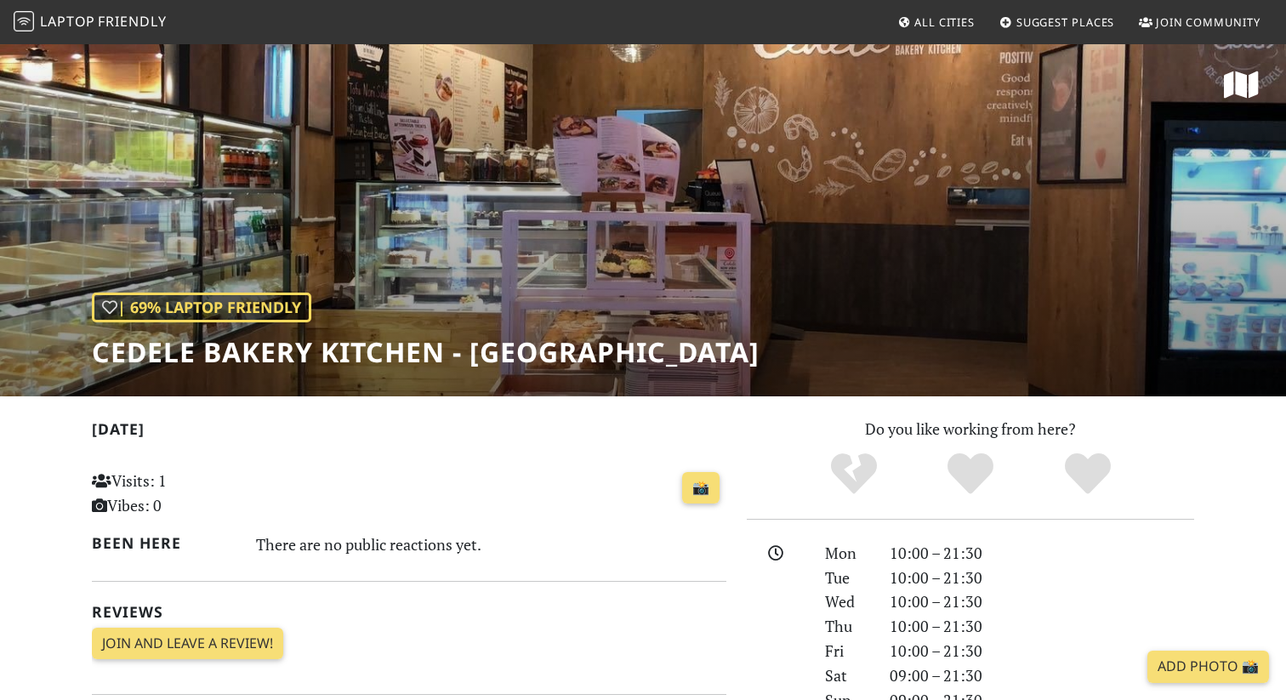
click at [128, 19] on span "Friendly" at bounding box center [132, 21] width 68 height 19
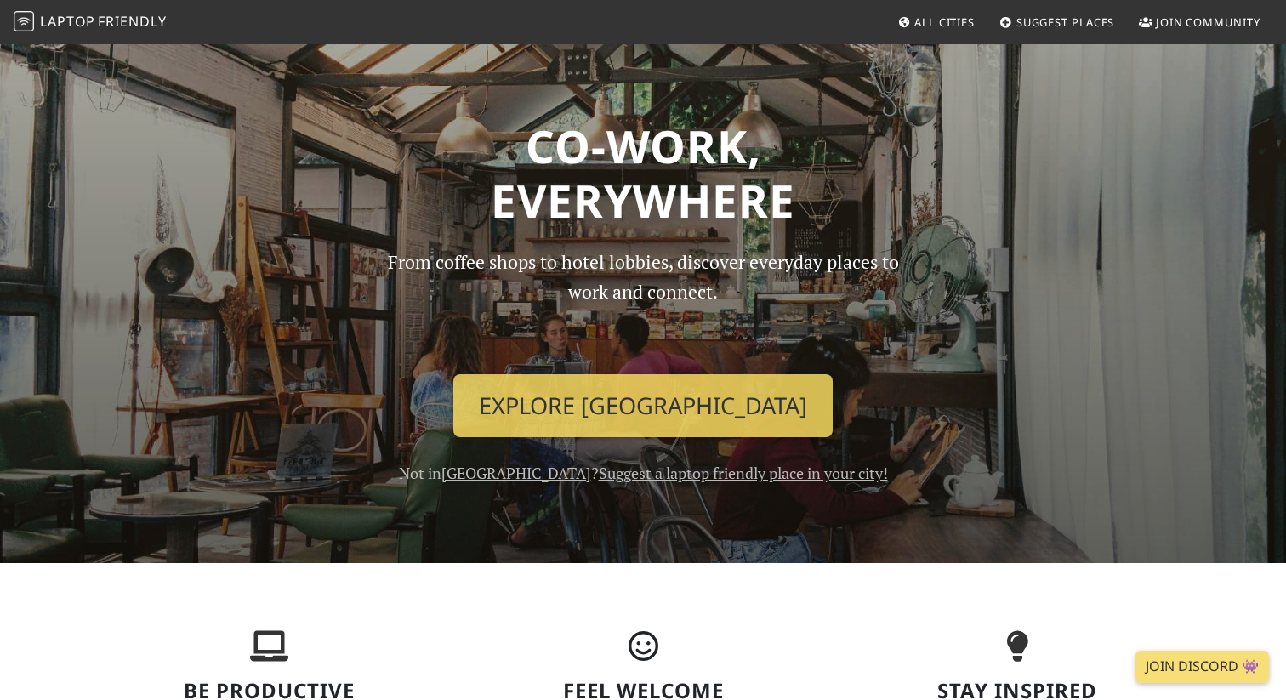
scroll to position [25, 0]
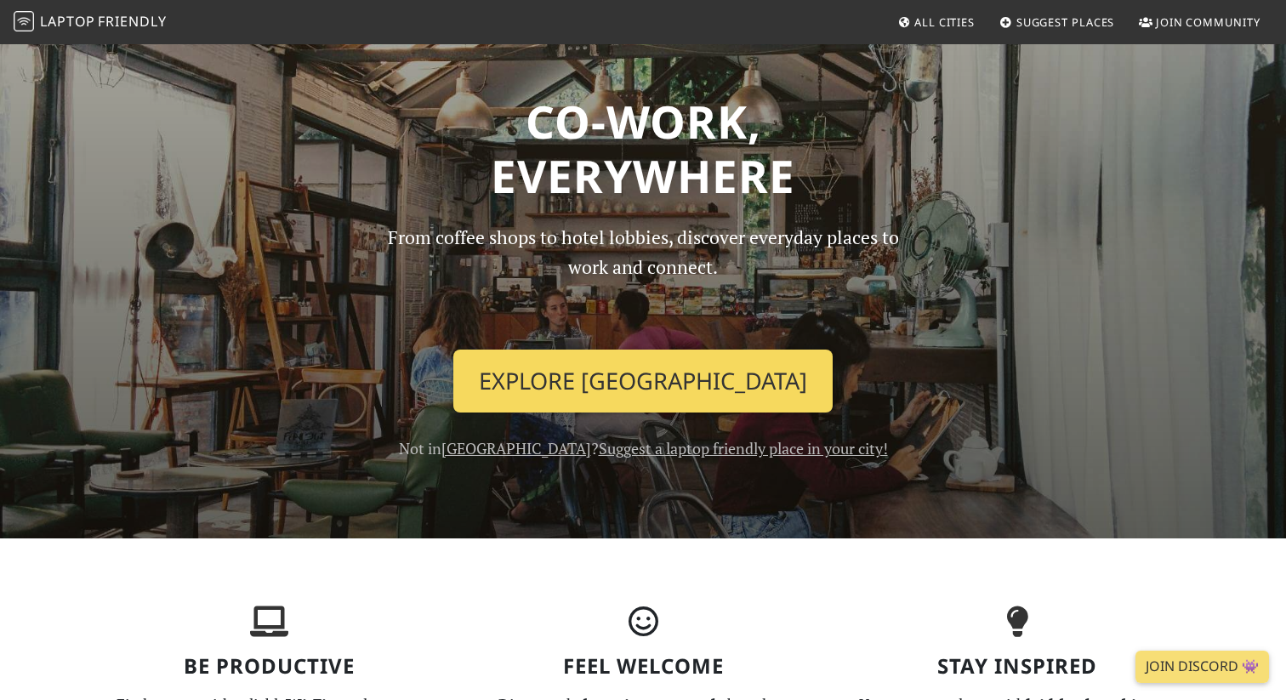
click at [593, 380] on link "Explore Singapore" at bounding box center [642, 380] width 379 height 63
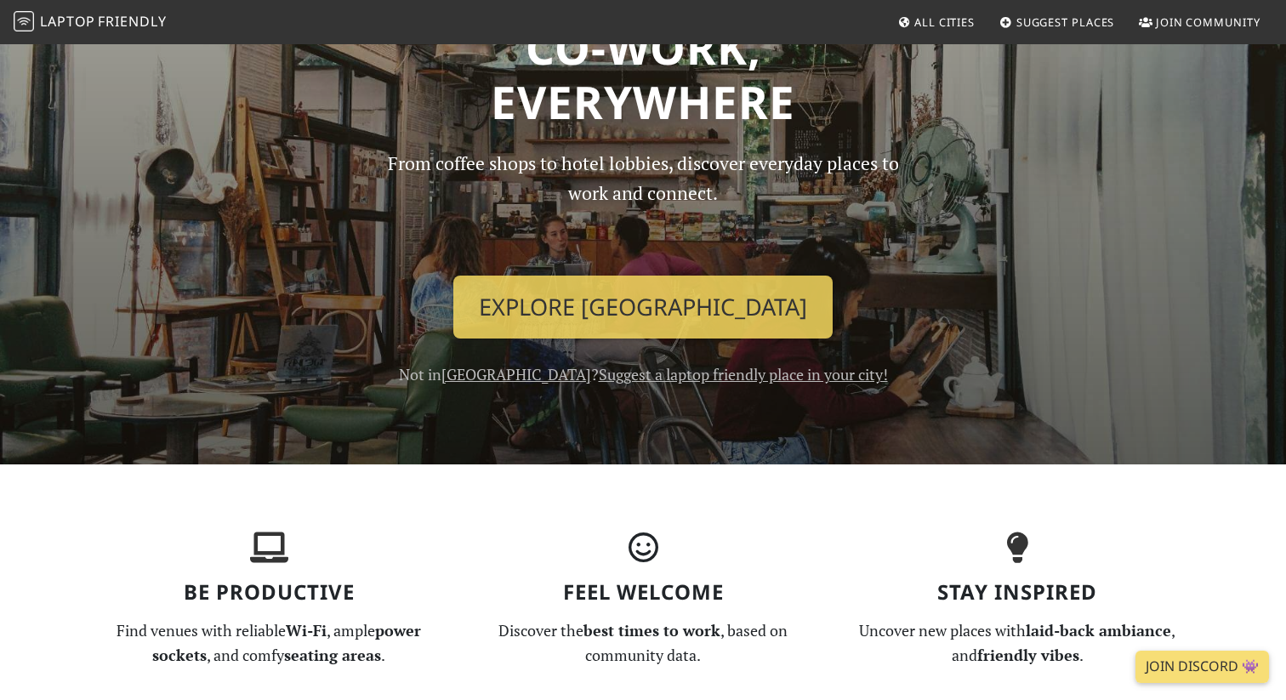
scroll to position [262, 0]
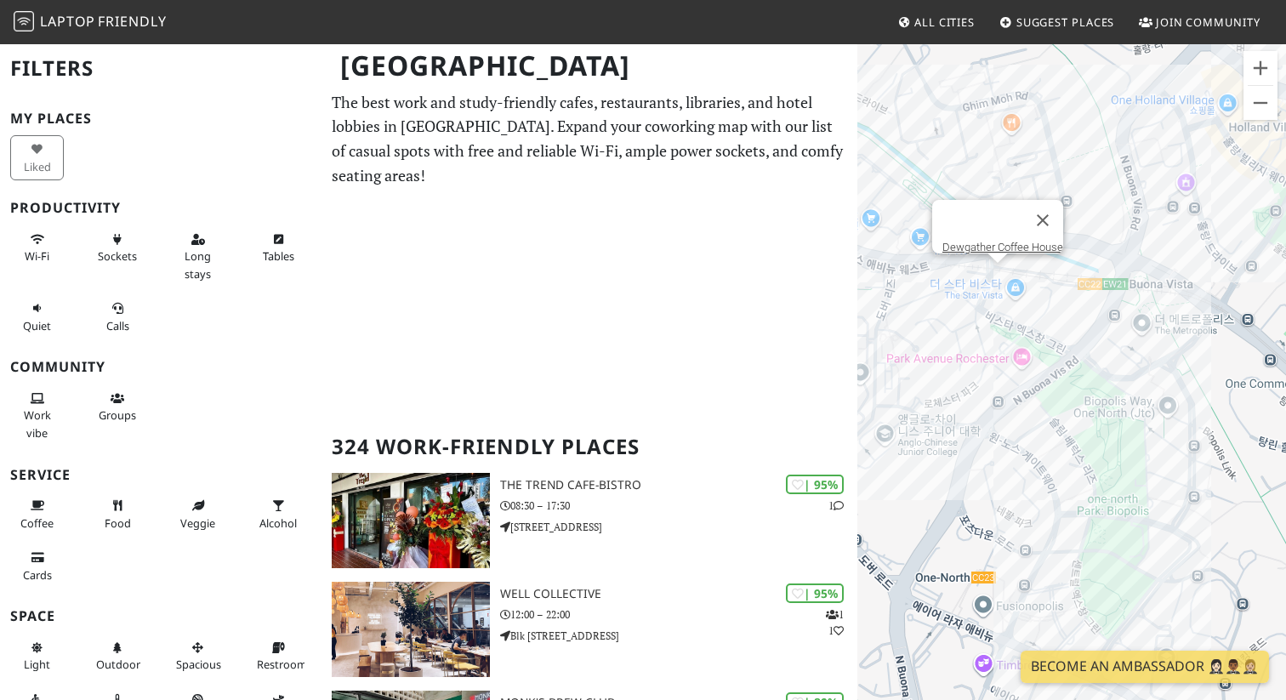
click at [1002, 267] on div "탐색하려면 화살표 키를 누르세요. Dewgather Coffee House" at bounding box center [1071, 393] width 429 height 700
click at [1005, 241] on link "Dewgather Coffee House" at bounding box center [1002, 247] width 121 height 13
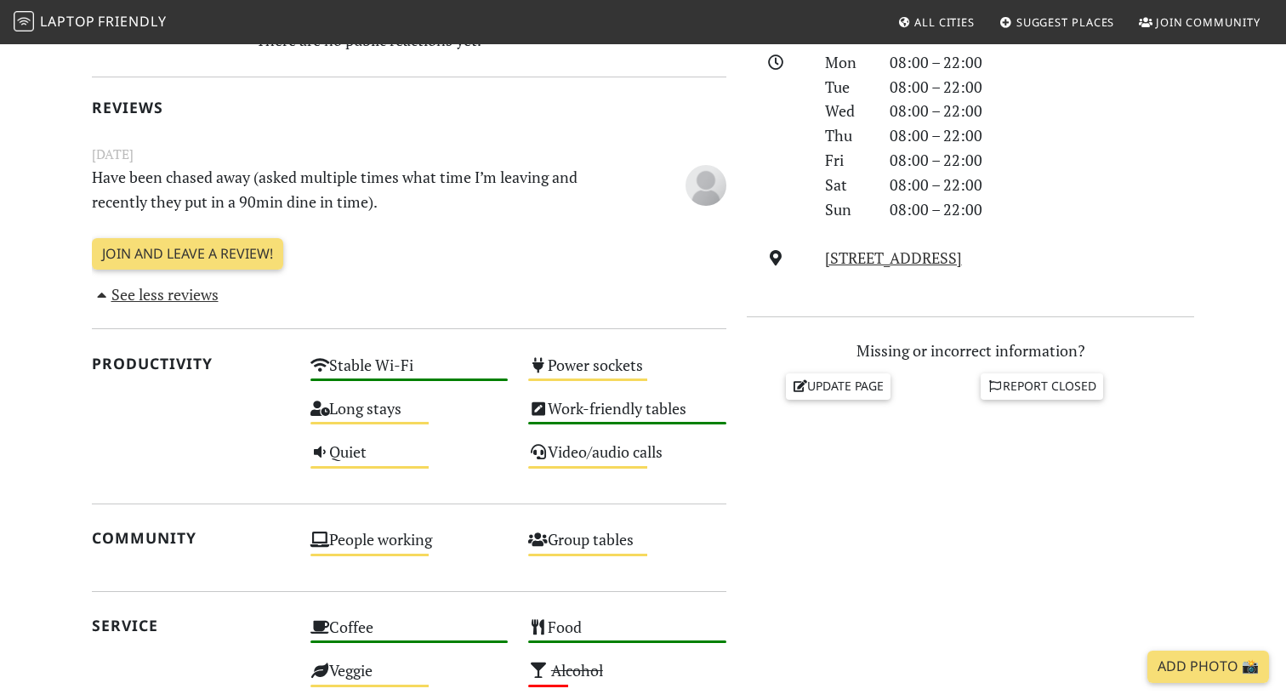
scroll to position [492, 0]
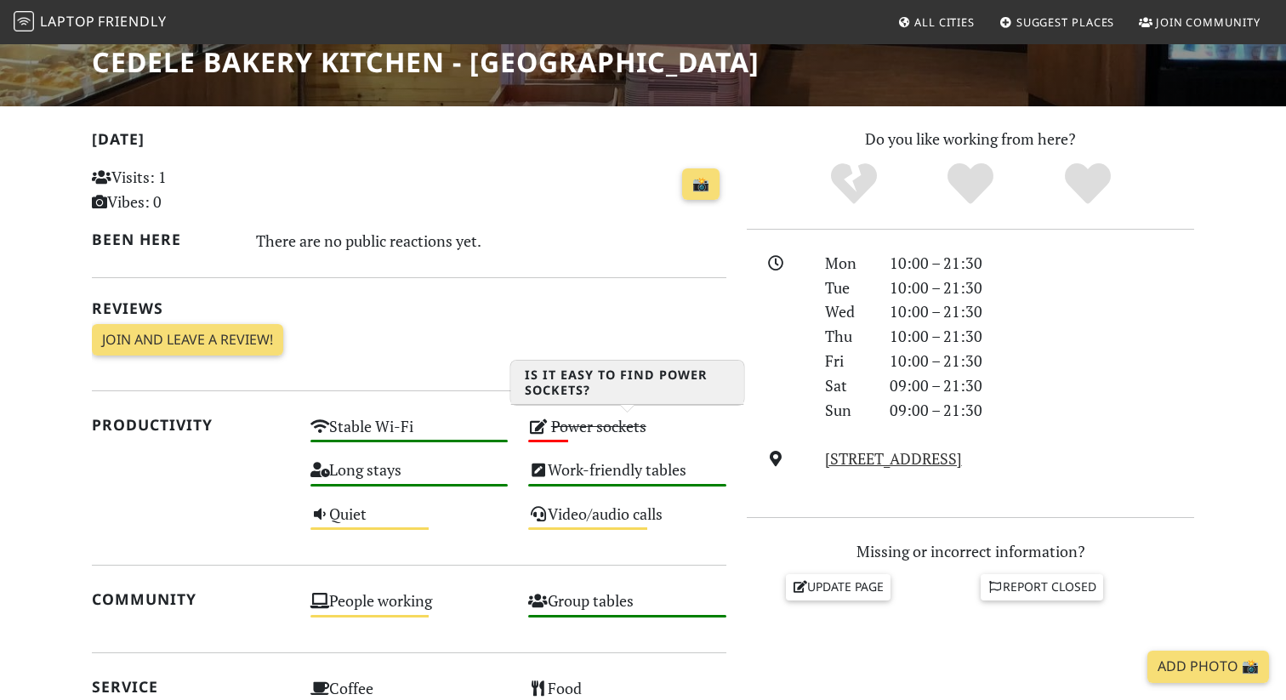
scroll to position [291, 0]
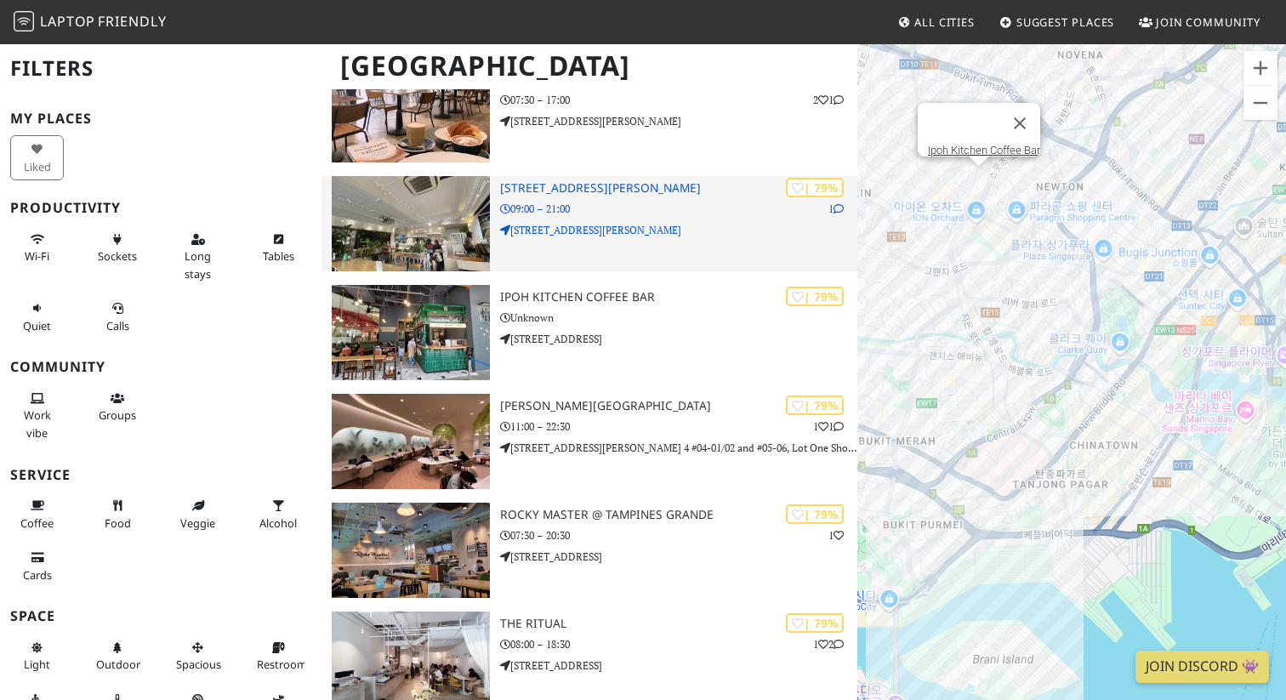
scroll to position [2700, 0]
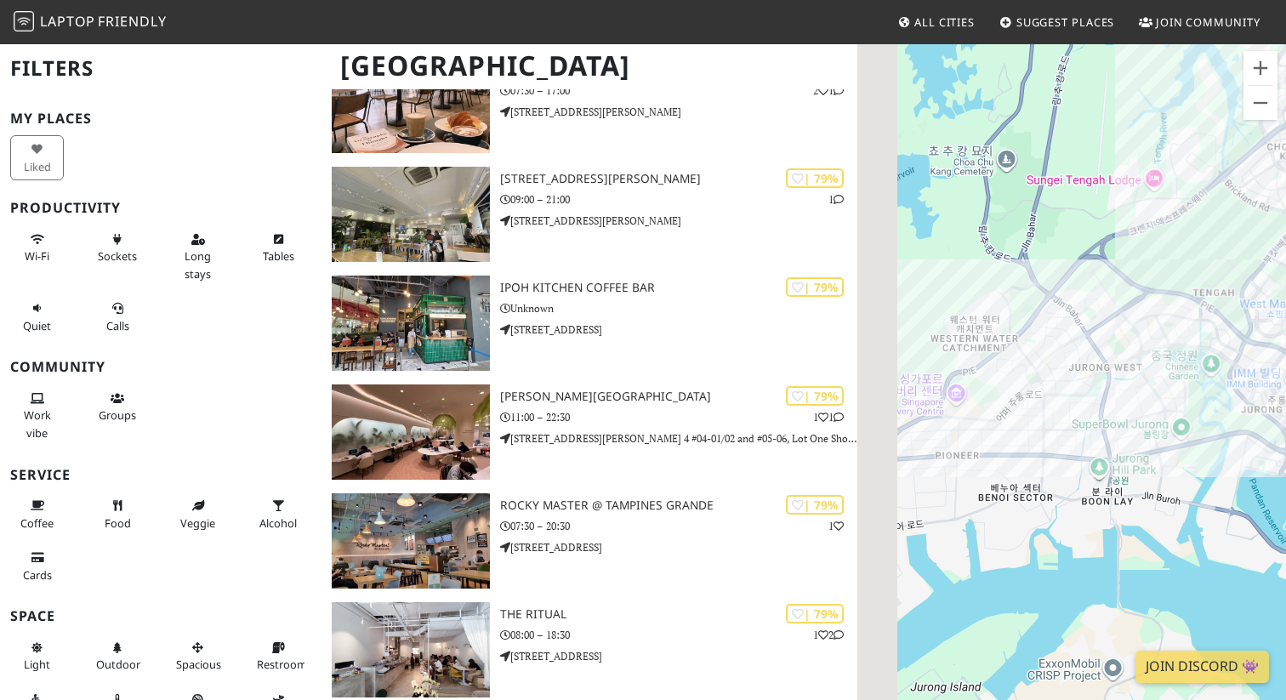
drag, startPoint x: 923, startPoint y: 410, endPoint x: 1263, endPoint y: 246, distance: 376.8
click at [1263, 246] on div "탐색하려면 화살표 키를 누르세요." at bounding box center [1071, 393] width 429 height 700
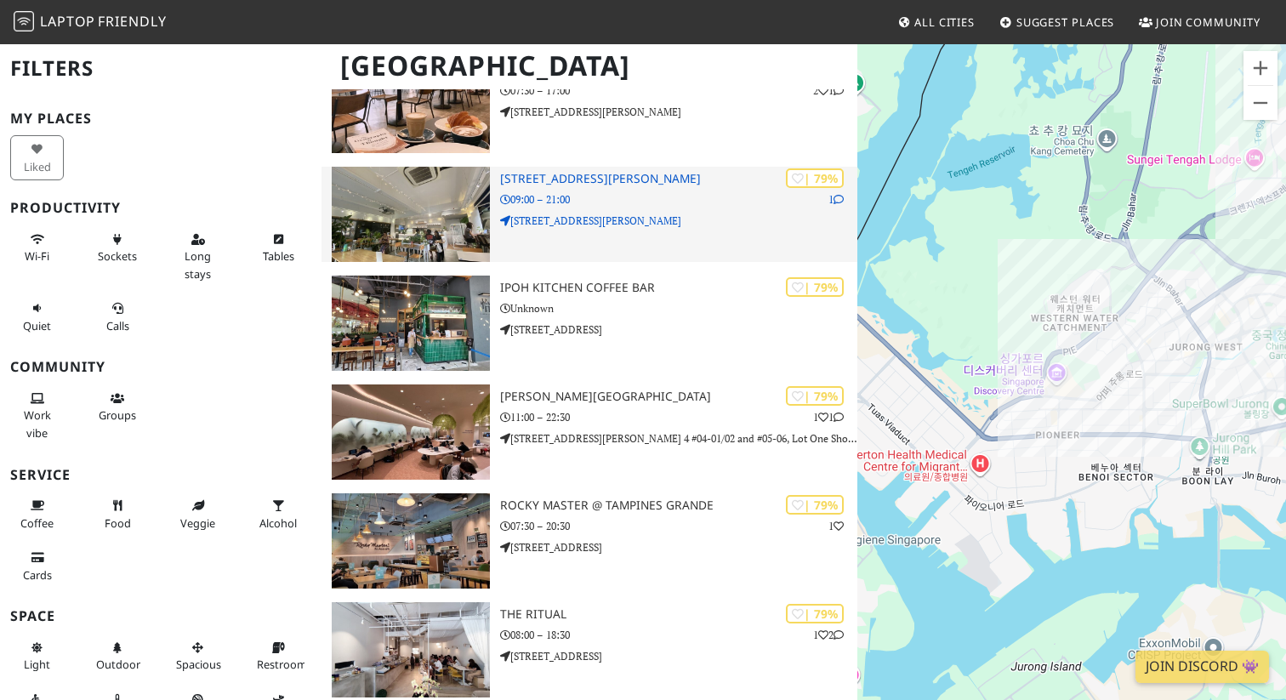
drag, startPoint x: 1075, startPoint y: 400, endPoint x: 730, endPoint y: 245, distance: 377.9
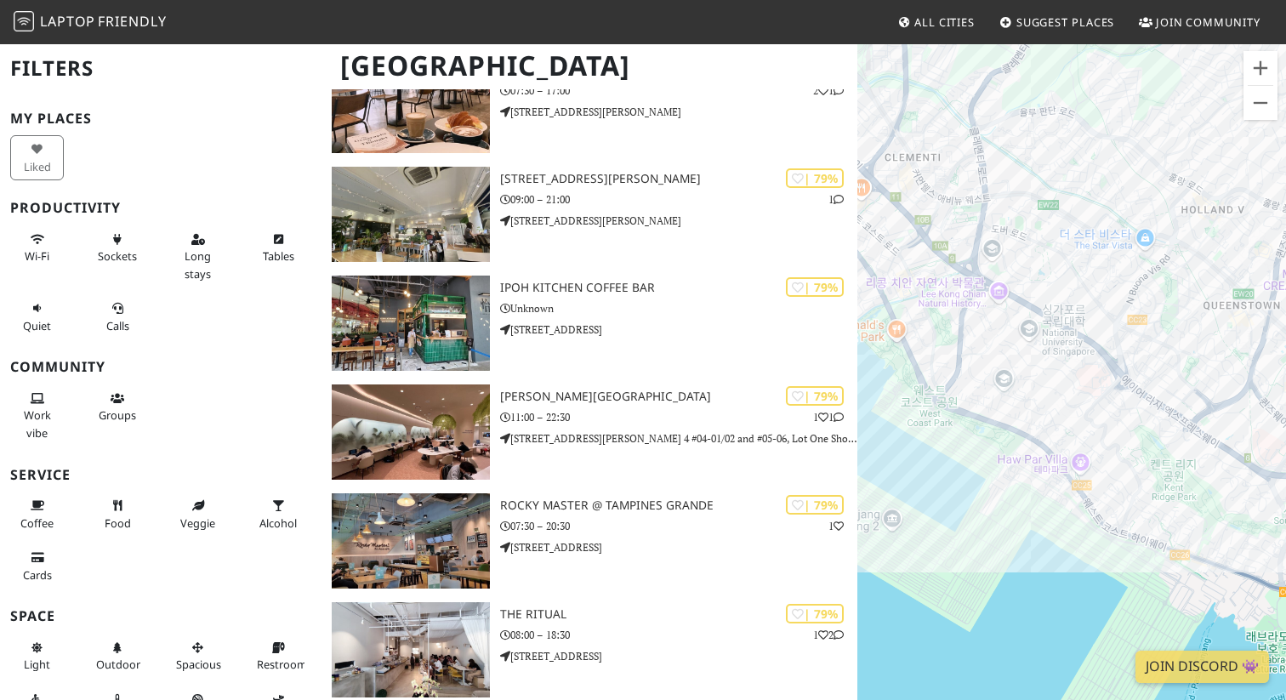
drag, startPoint x: 981, startPoint y: 247, endPoint x: 1032, endPoint y: 268, distance: 55.3
click at [1033, 268] on div "탐색하려면 화살표 키를 누르세요." at bounding box center [1071, 393] width 429 height 700
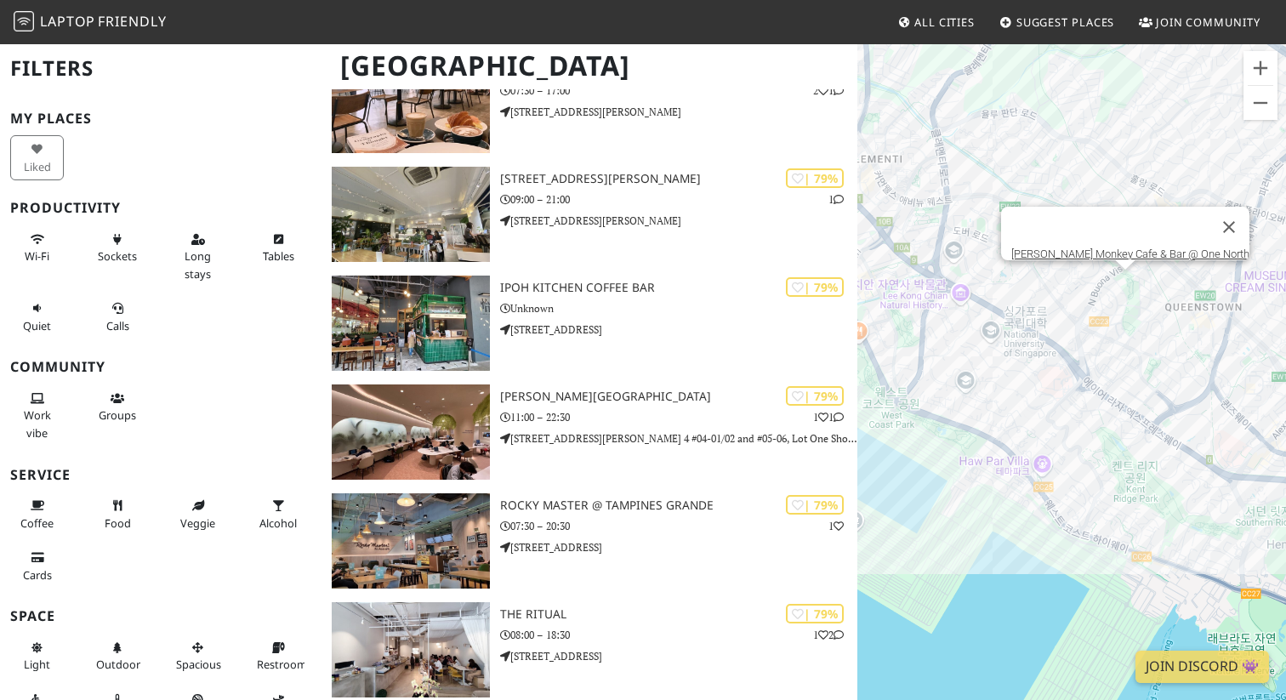
click at [1119, 277] on div "탐색하려면 화살표 키를 누르세요. Jimmy Monkey Cafe & Bar @ One North" at bounding box center [1071, 393] width 429 height 700
click at [1111, 247] on link "[PERSON_NAME] Monkey Cafe & Bar @ One North" at bounding box center [1130, 253] width 238 height 13
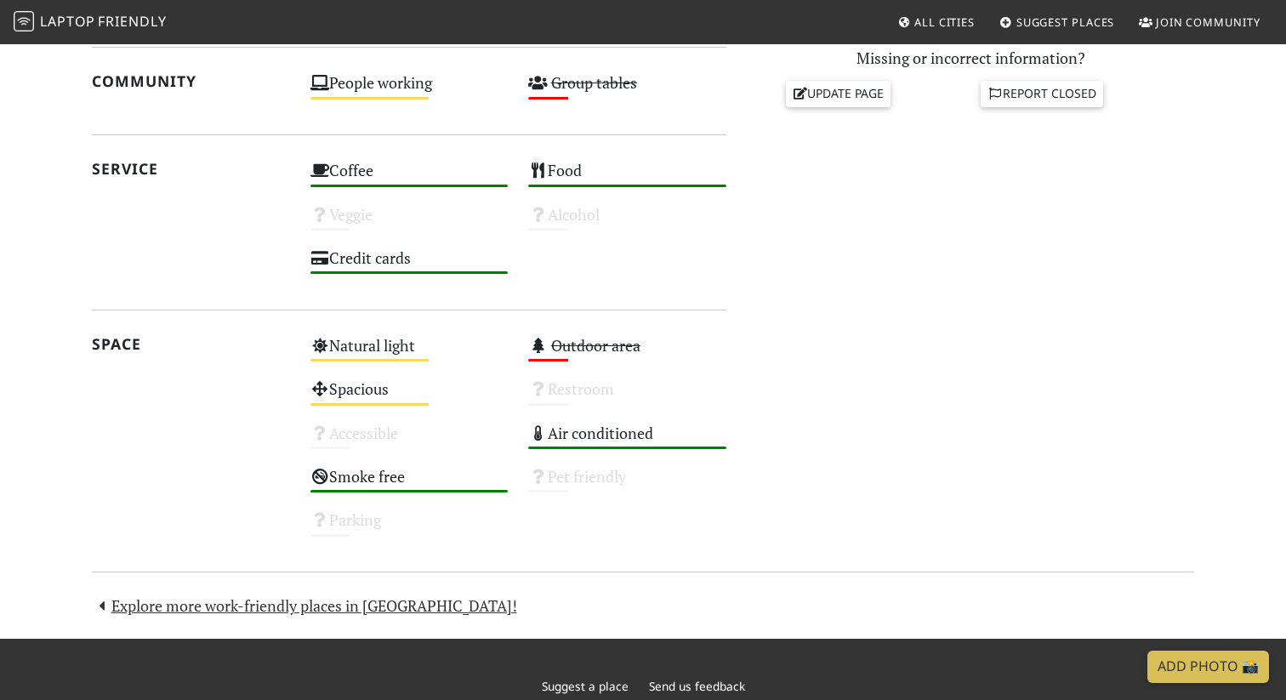
scroll to position [820, 0]
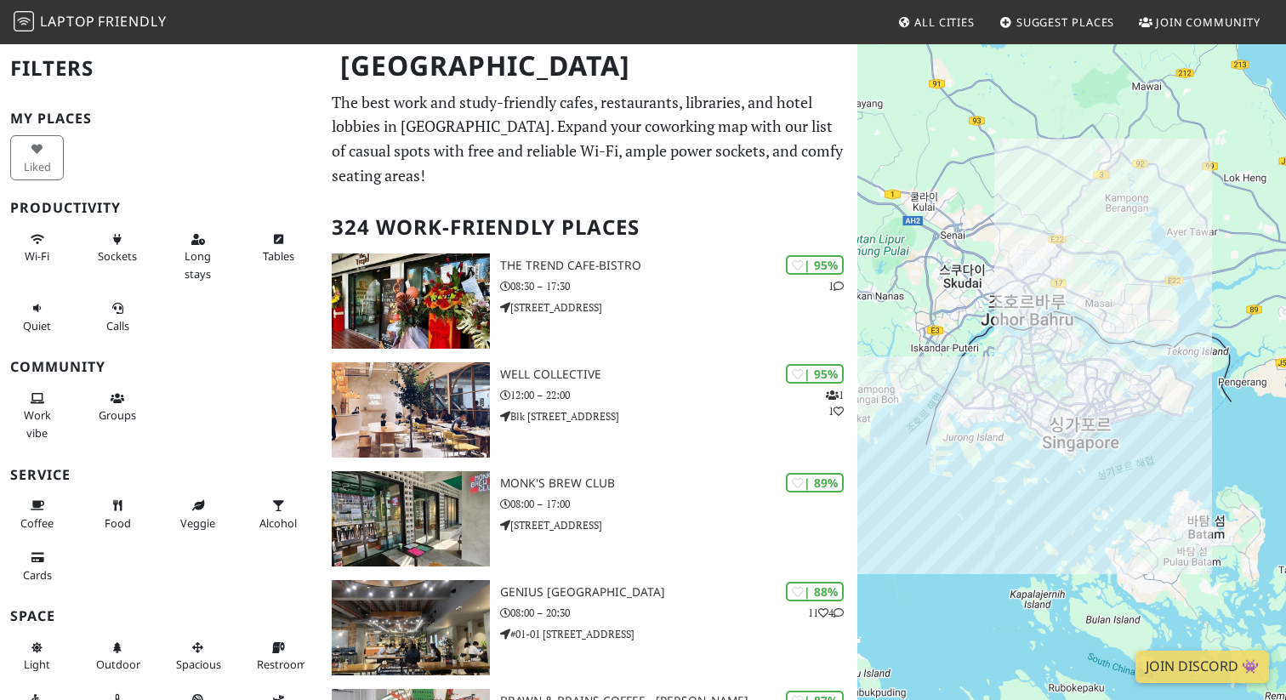
scroll to position [2688, 0]
